Goal: Task Accomplishment & Management: Use online tool/utility

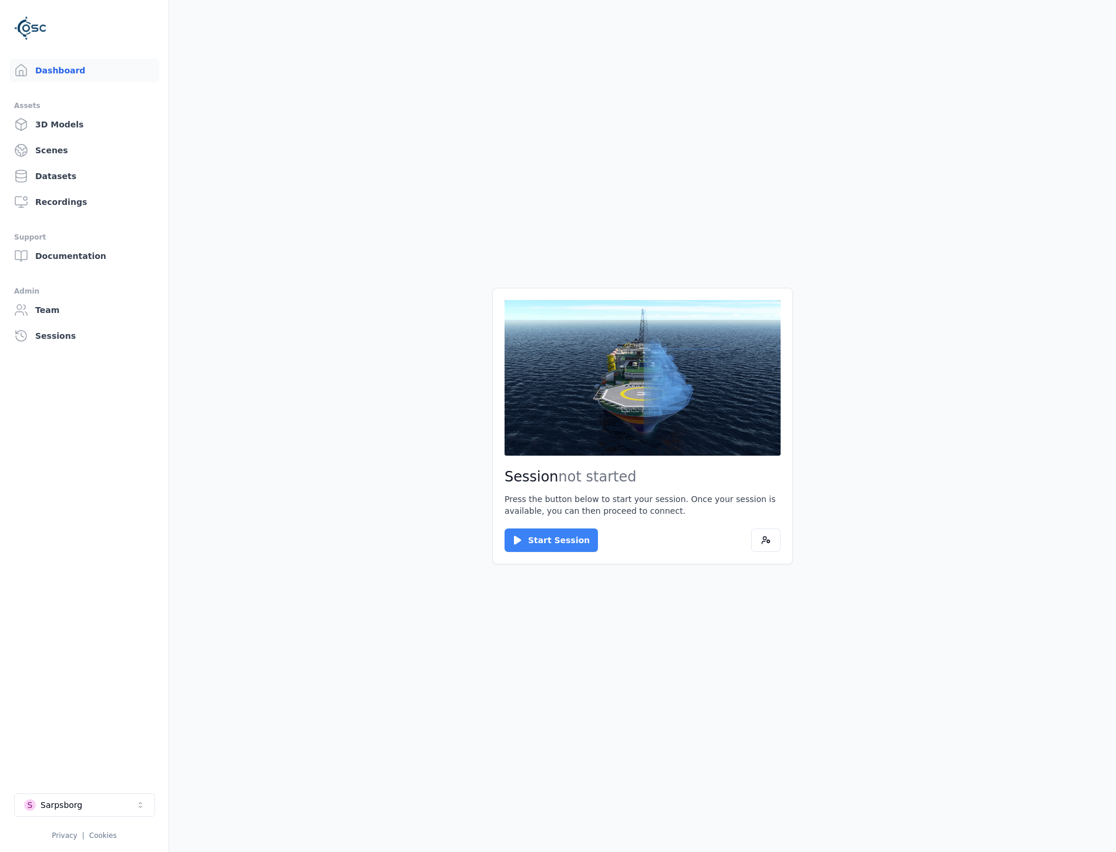
click at [545, 540] on button "Start Session" at bounding box center [551, 540] width 93 height 23
click at [515, 537] on button "Connect" at bounding box center [532, 540] width 54 height 23
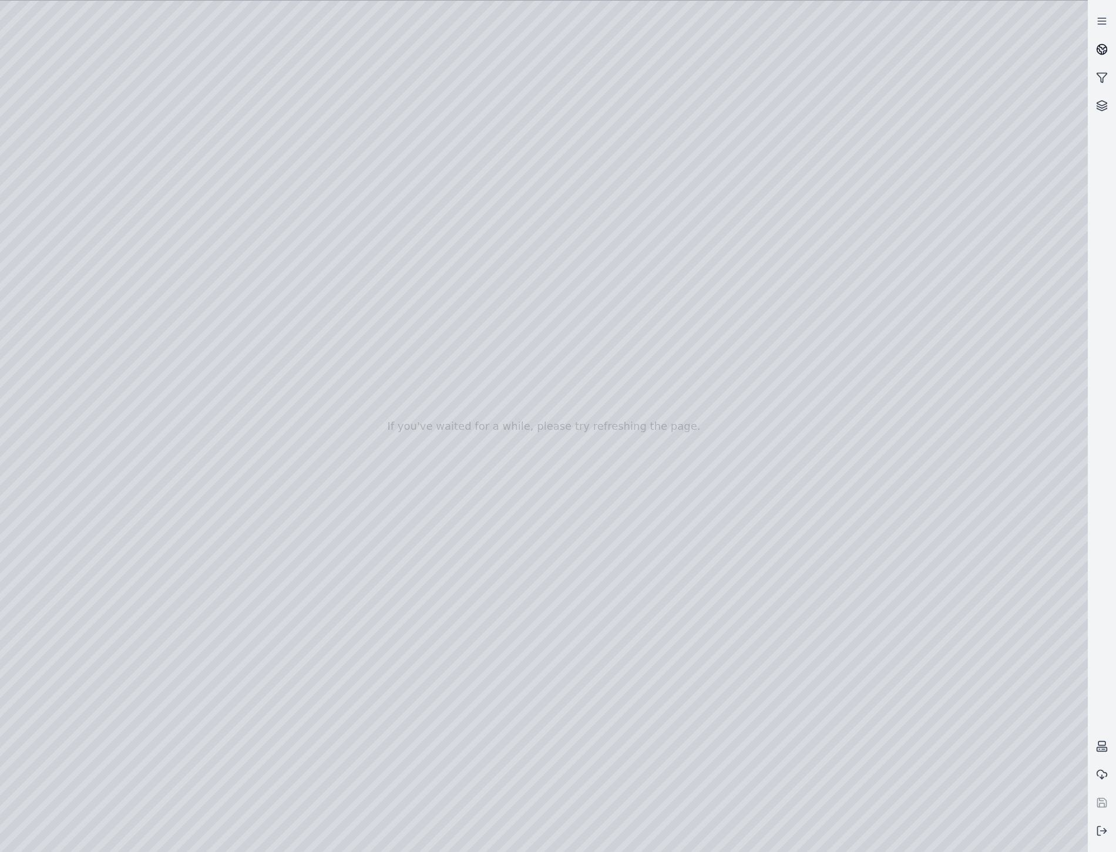
click at [1096, 50] on icon at bounding box center [1102, 49] width 12 height 12
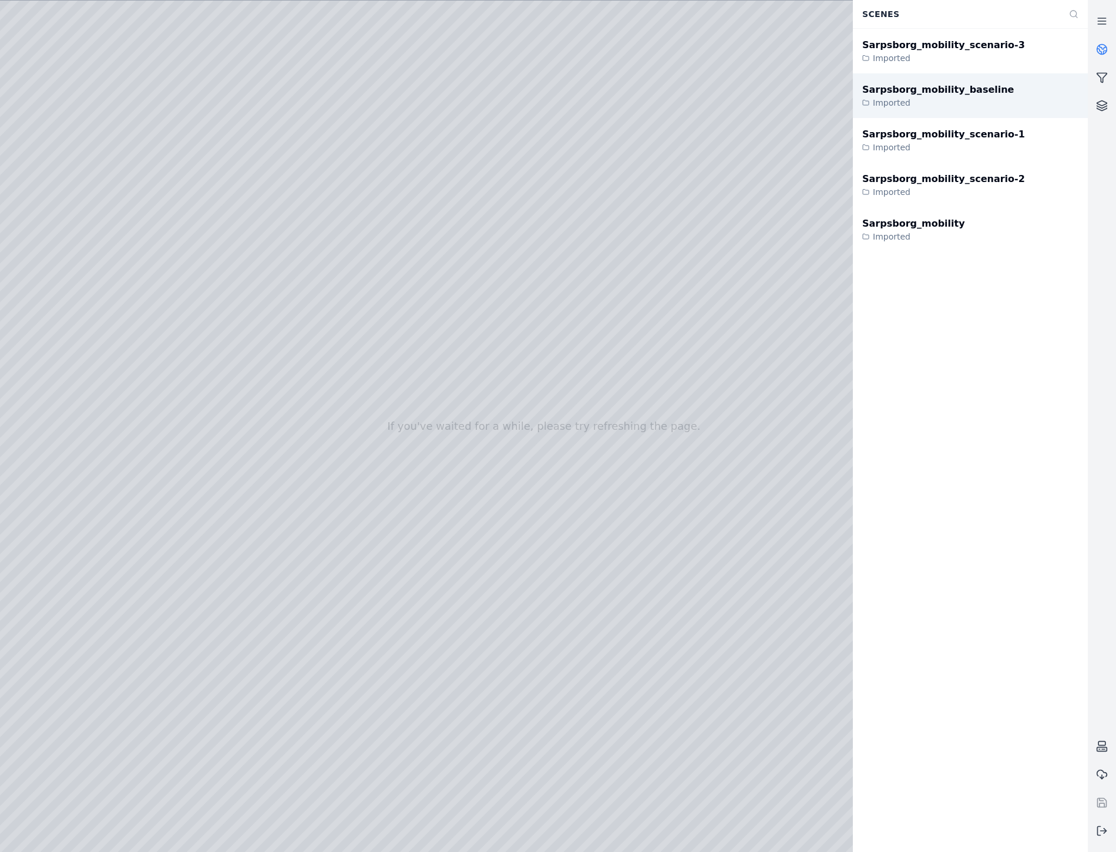
click at [936, 98] on div "Imported" at bounding box center [938, 103] width 152 height 12
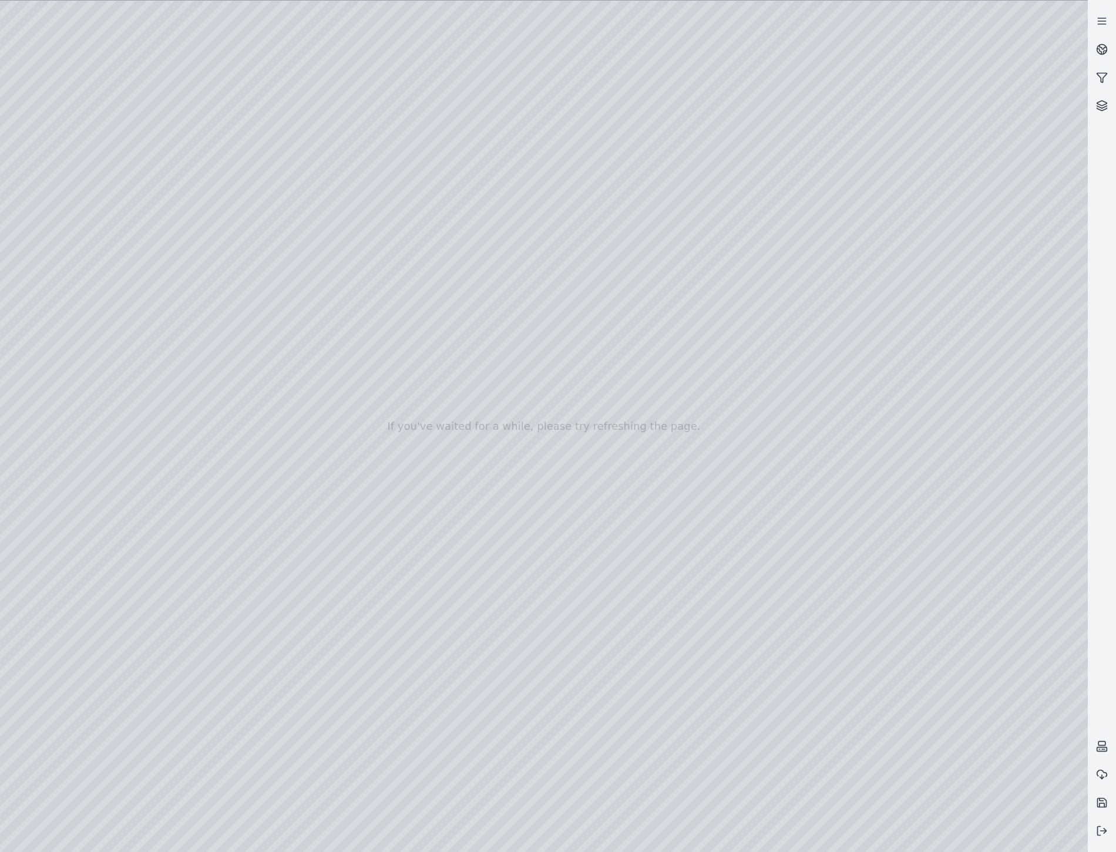
click at [1061, 829] on div at bounding box center [544, 427] width 1088 height 852
click at [815, 571] on div at bounding box center [544, 427] width 1088 height 852
drag, startPoint x: 397, startPoint y: 652, endPoint x: 467, endPoint y: 677, distance: 74.3
click at [51, 177] on div at bounding box center [544, 427] width 1088 height 852
click at [84, 211] on div at bounding box center [544, 427] width 1088 height 852
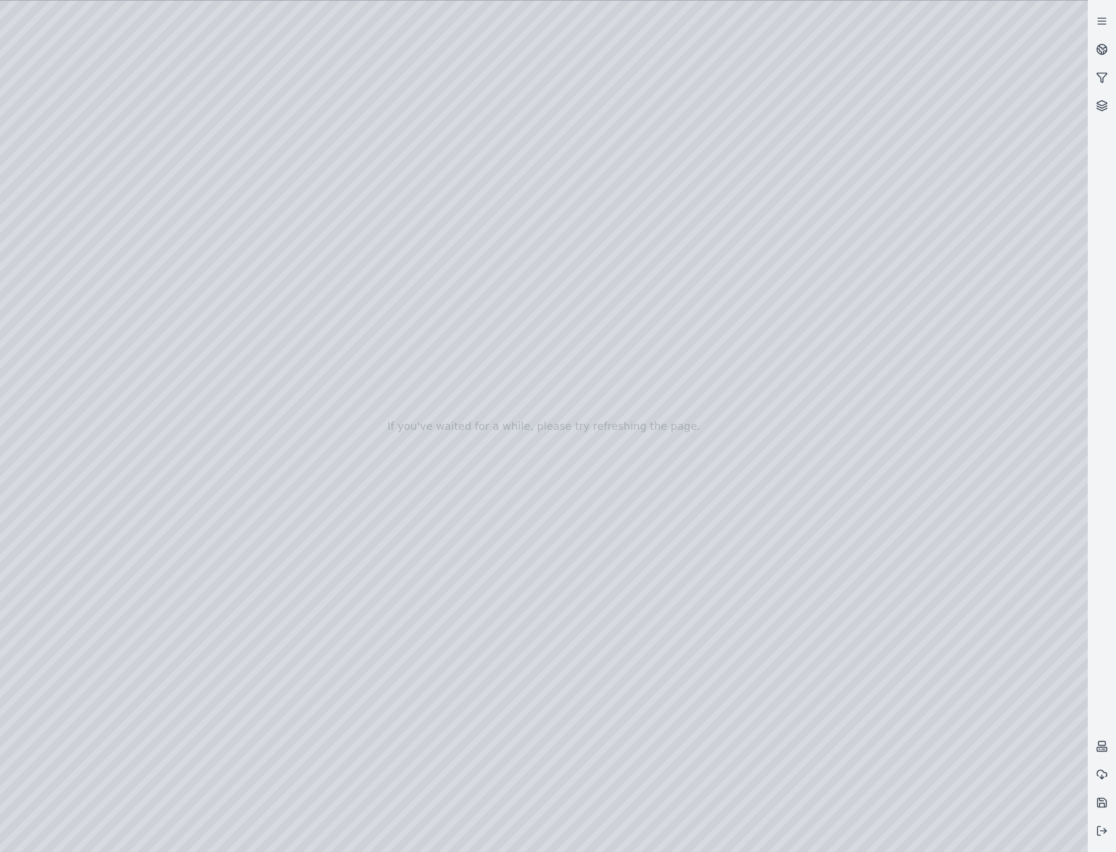
click at [256, 144] on div at bounding box center [544, 427] width 1088 height 852
click at [946, 731] on div at bounding box center [544, 427] width 1088 height 852
click at [162, 51] on div at bounding box center [544, 427] width 1088 height 852
drag, startPoint x: 450, startPoint y: 553, endPoint x: 416, endPoint y: 576, distance: 40.7
click at [986, 688] on div at bounding box center [544, 427] width 1088 height 852
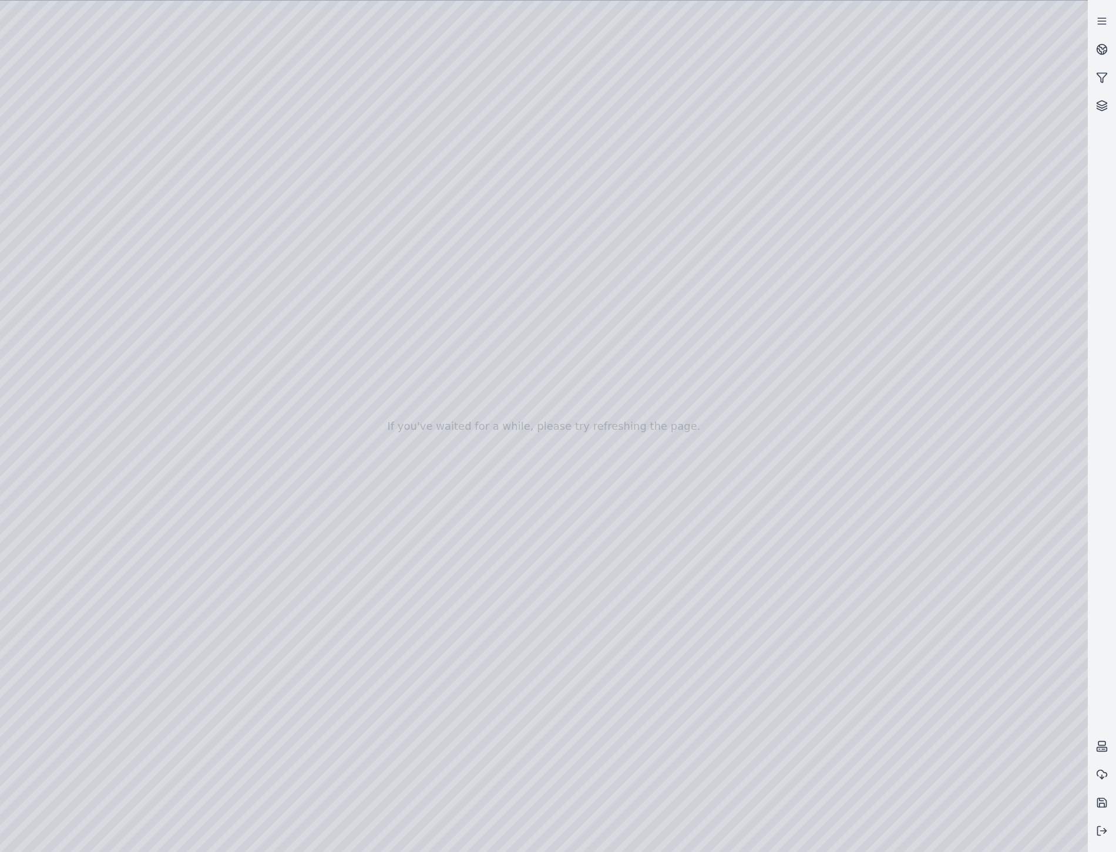
click at [71, 219] on div at bounding box center [544, 427] width 1088 height 852
click at [214, 143] on div at bounding box center [544, 427] width 1088 height 852
click at [100, 259] on div at bounding box center [544, 427] width 1088 height 852
click at [384, 366] on div at bounding box center [544, 427] width 1088 height 852
click at [164, 58] on div at bounding box center [544, 427] width 1088 height 852
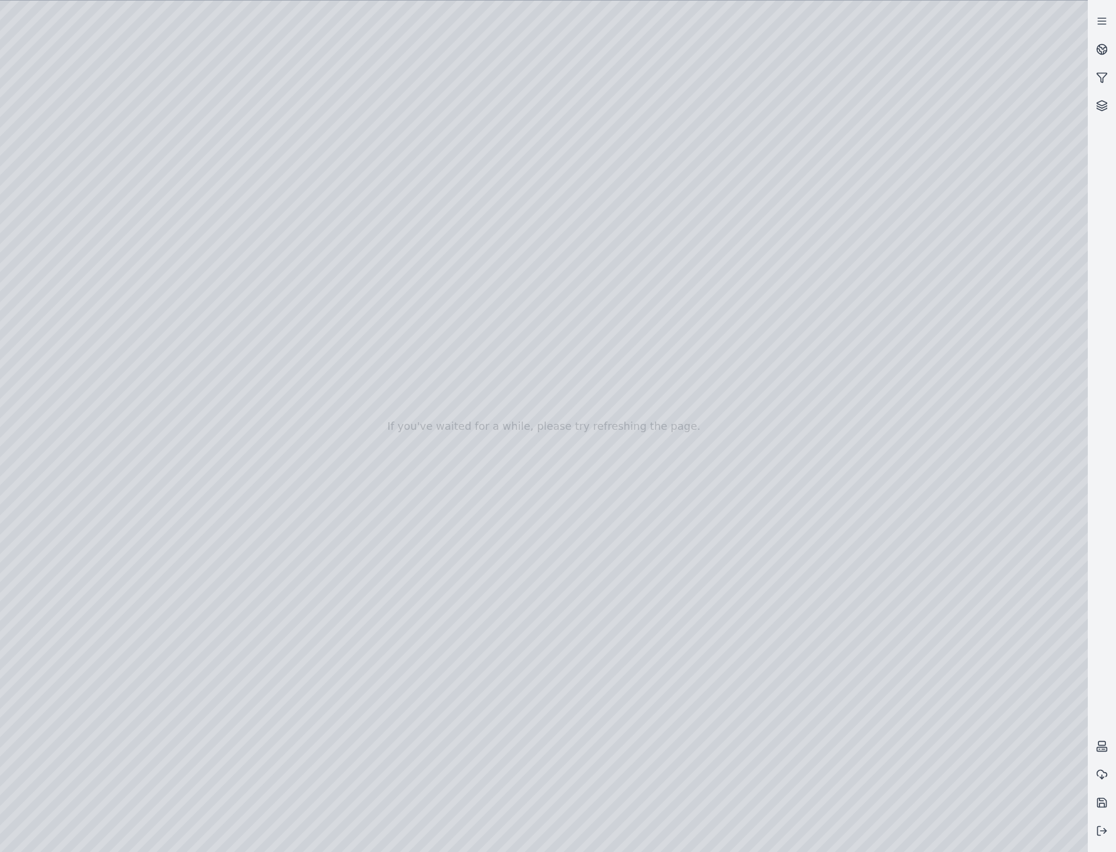
drag, startPoint x: 567, startPoint y: 623, endPoint x: 583, endPoint y: 630, distance: 17.4
click at [73, 209] on div at bounding box center [544, 427] width 1088 height 852
click at [247, 389] on div at bounding box center [544, 427] width 1088 height 852
click at [86, 244] on div at bounding box center [544, 427] width 1088 height 852
click at [386, 365] on div at bounding box center [544, 427] width 1088 height 852
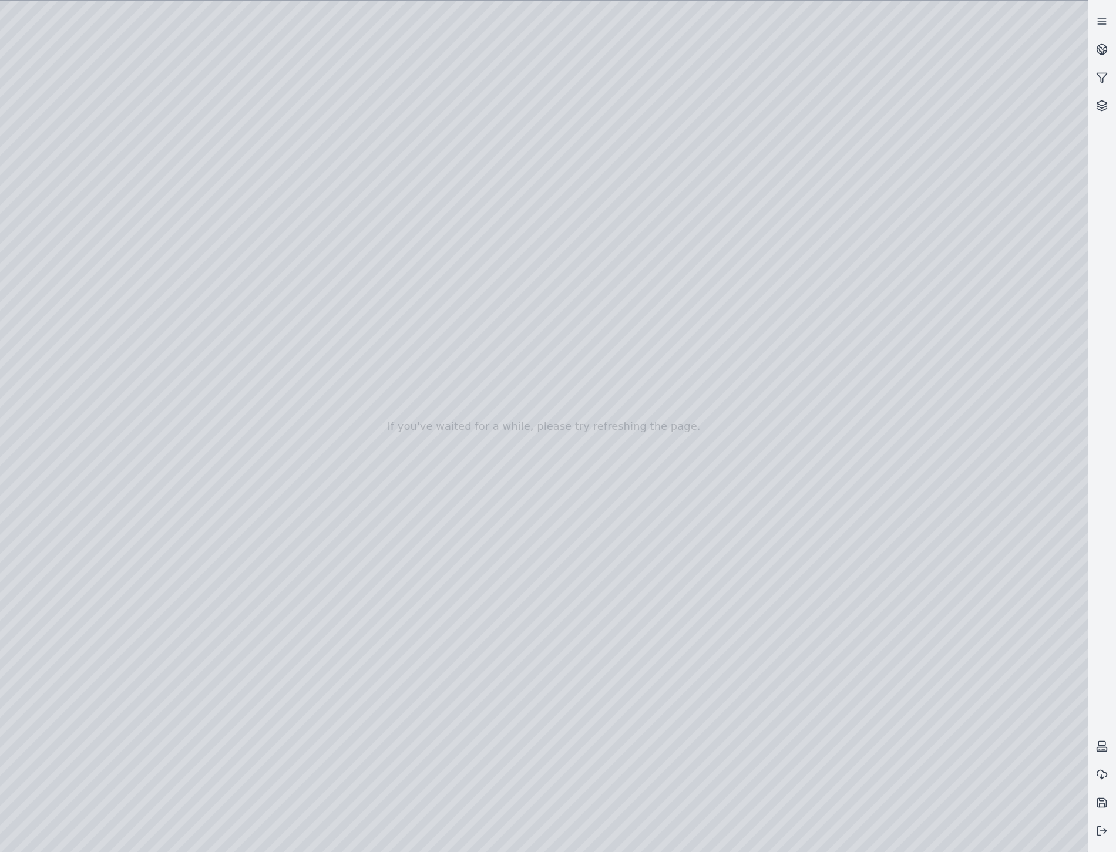
click at [374, 398] on div at bounding box center [544, 427] width 1088 height 852
click at [382, 368] on div at bounding box center [544, 427] width 1088 height 852
click at [388, 363] on div at bounding box center [544, 427] width 1088 height 852
click at [162, 56] on div at bounding box center [544, 427] width 1088 height 852
click at [87, 213] on div at bounding box center [544, 427] width 1088 height 852
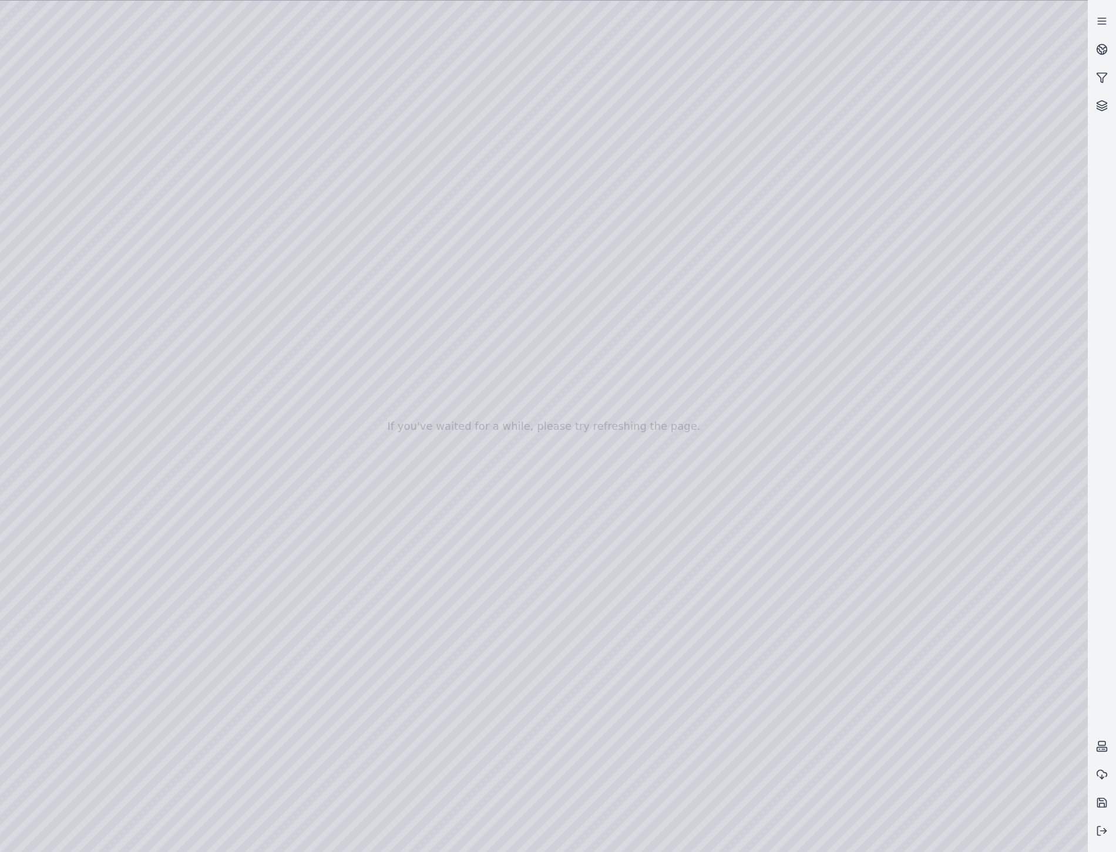
click at [86, 249] on div at bounding box center [544, 427] width 1088 height 852
click at [85, 207] on div at bounding box center [544, 427] width 1088 height 852
click at [278, 142] on div at bounding box center [544, 427] width 1088 height 852
click at [270, 148] on div at bounding box center [544, 427] width 1088 height 852
click at [257, 145] on div at bounding box center [544, 427] width 1088 height 852
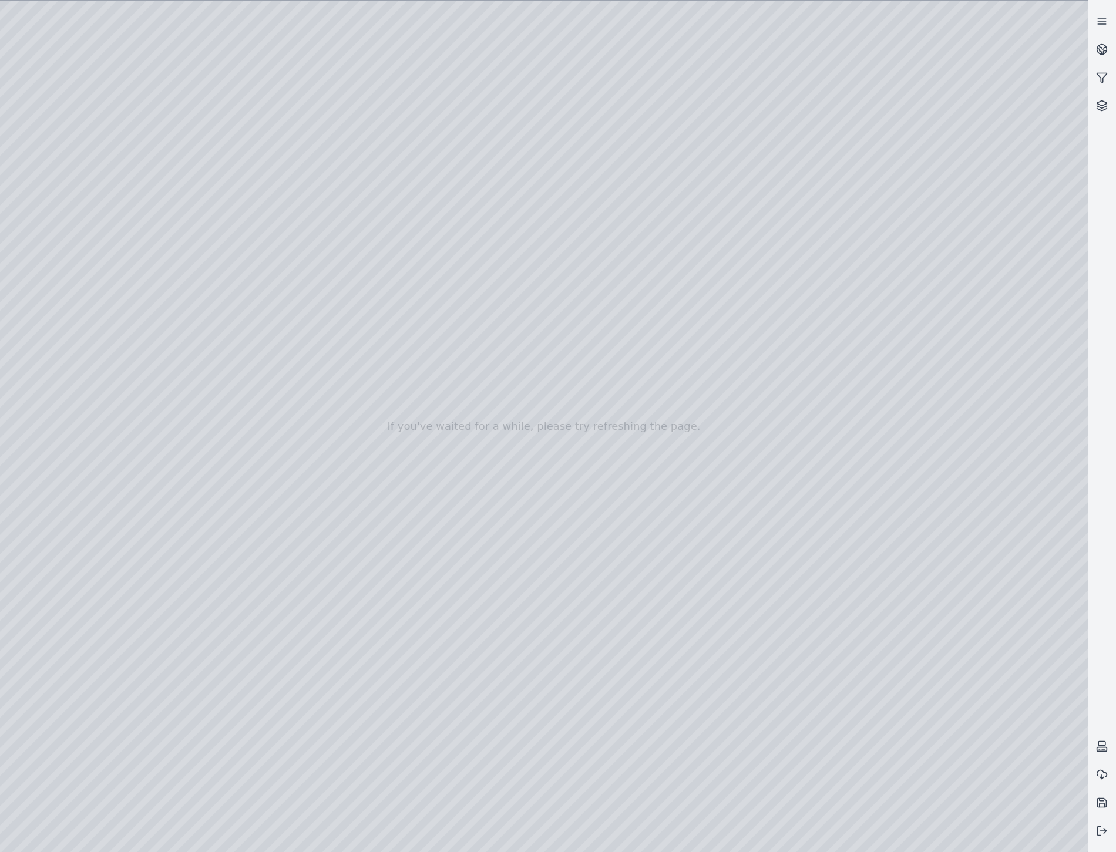
click at [169, 54] on div at bounding box center [544, 427] width 1088 height 852
drag, startPoint x: 474, startPoint y: 408, endPoint x: 429, endPoint y: 390, distance: 48.0
click at [1104, 48] on icon at bounding box center [1103, 47] width 7 height 4
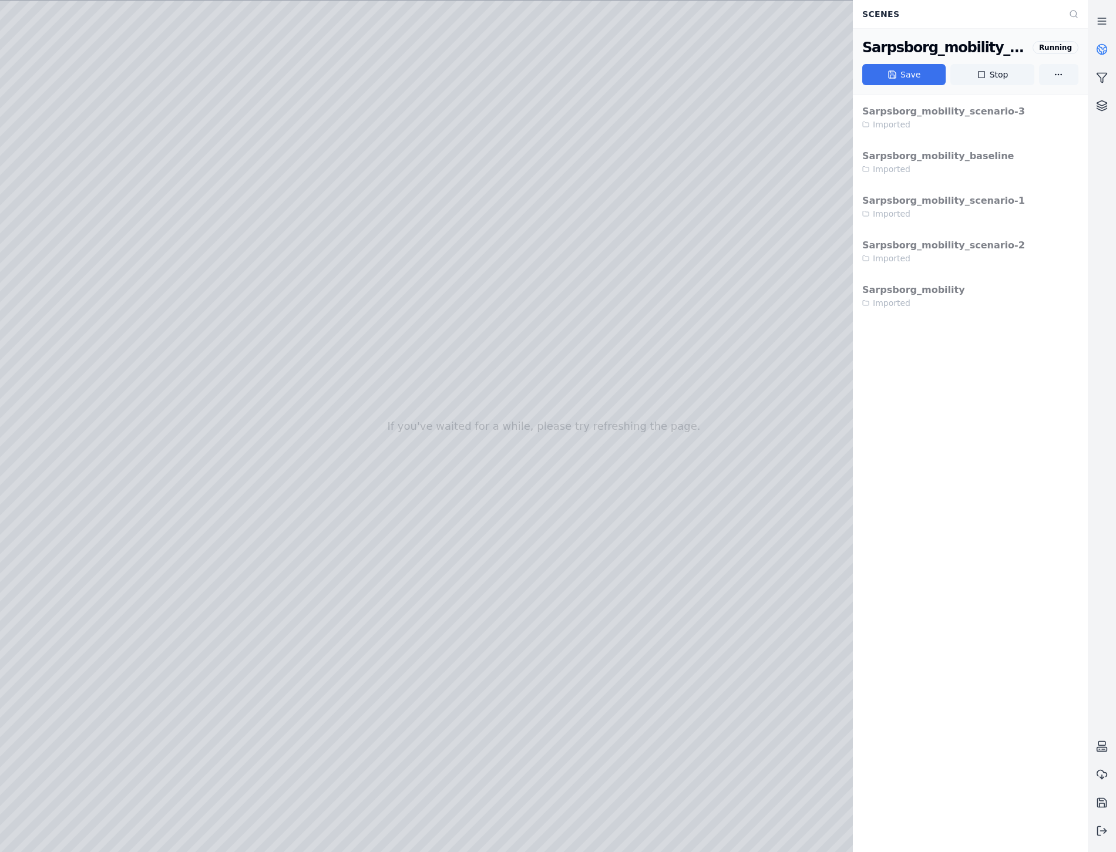
click at [910, 69] on button "Save" at bounding box center [903, 74] width 83 height 21
click at [881, 72] on button "Save" at bounding box center [903, 74] width 83 height 21
click at [1104, 48] on icon at bounding box center [1103, 47] width 7 height 4
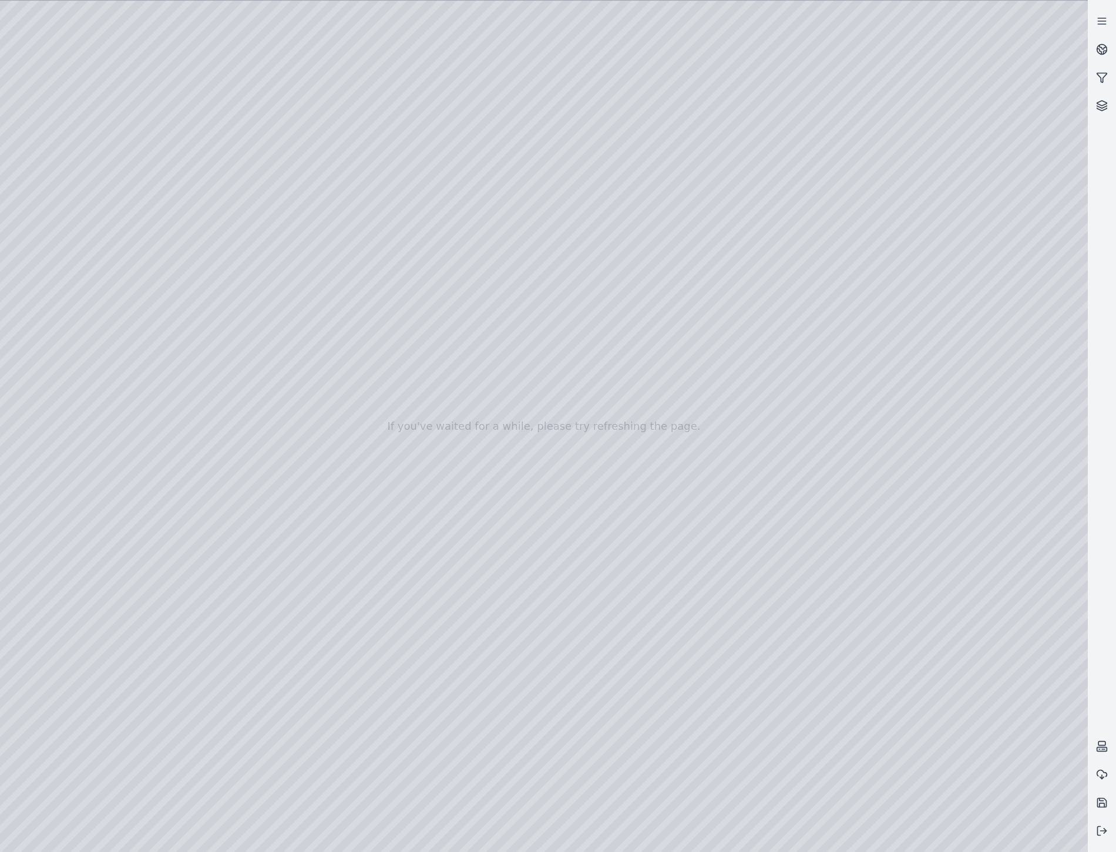
drag, startPoint x: 473, startPoint y: 441, endPoint x: 421, endPoint y: 466, distance: 58.1
click at [1102, 837] on button at bounding box center [1102, 831] width 28 height 28
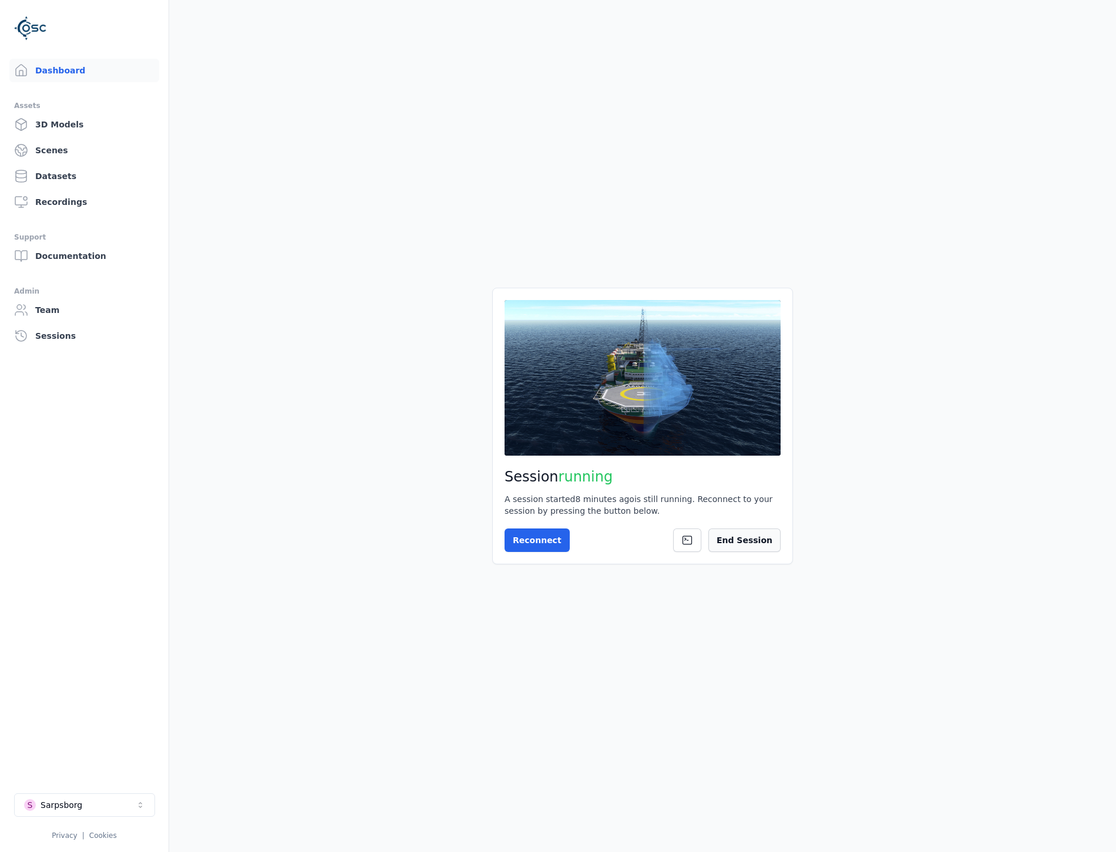
click at [761, 546] on button "End Session" at bounding box center [744, 540] width 72 height 23
